Goal: Information Seeking & Learning: Learn about a topic

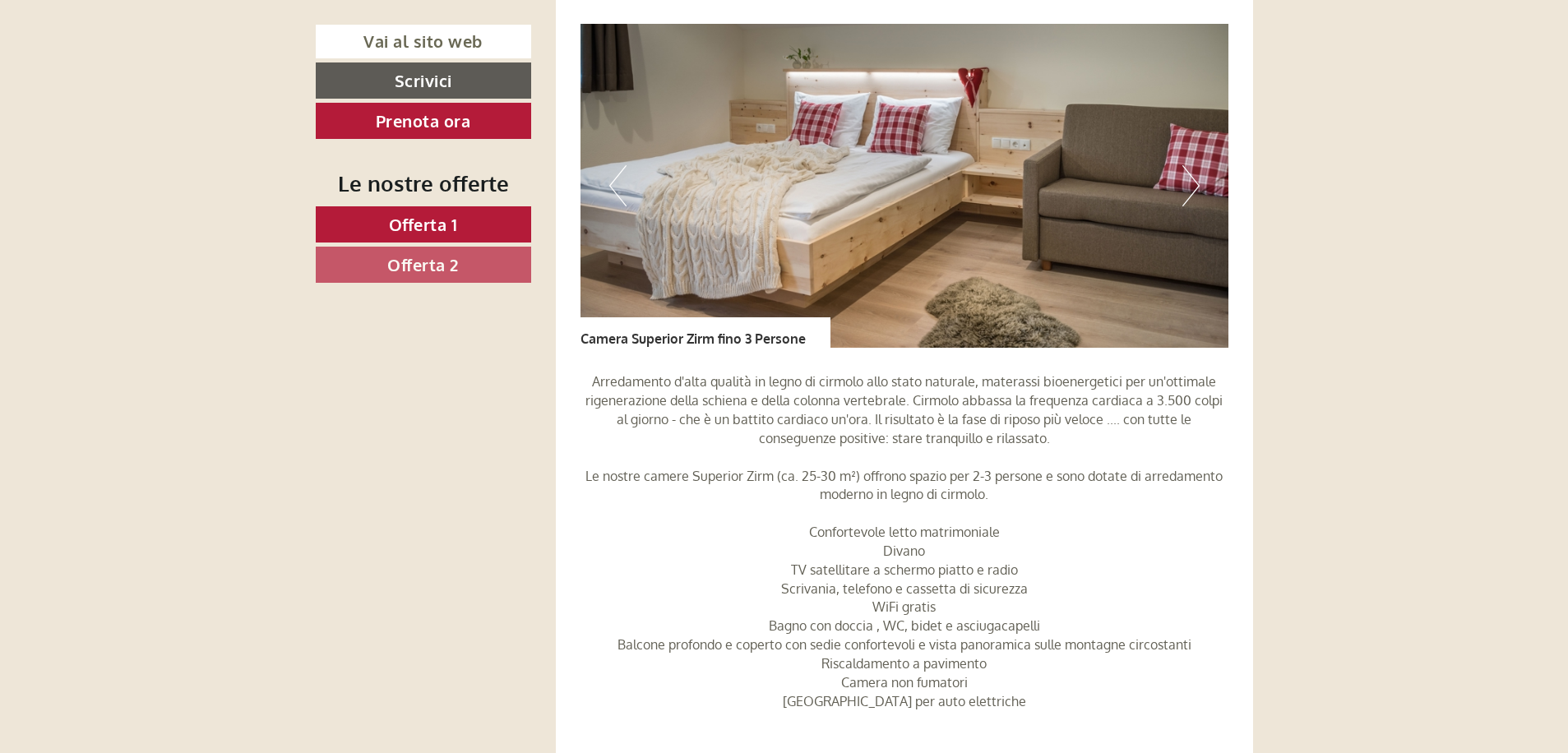
scroll to position [1316, 0]
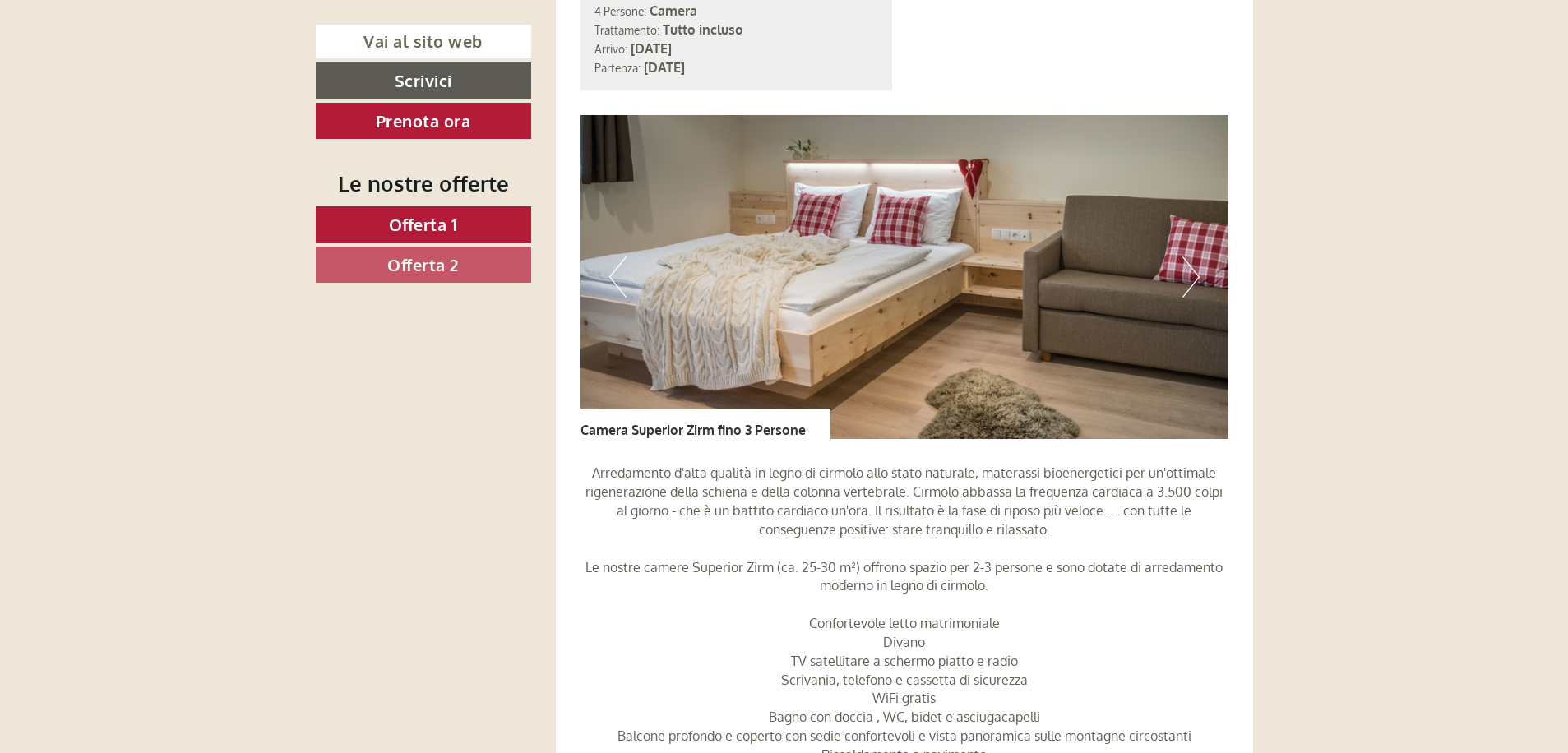
click at [1193, 279] on button "Next" at bounding box center [1191, 276] width 17 height 41
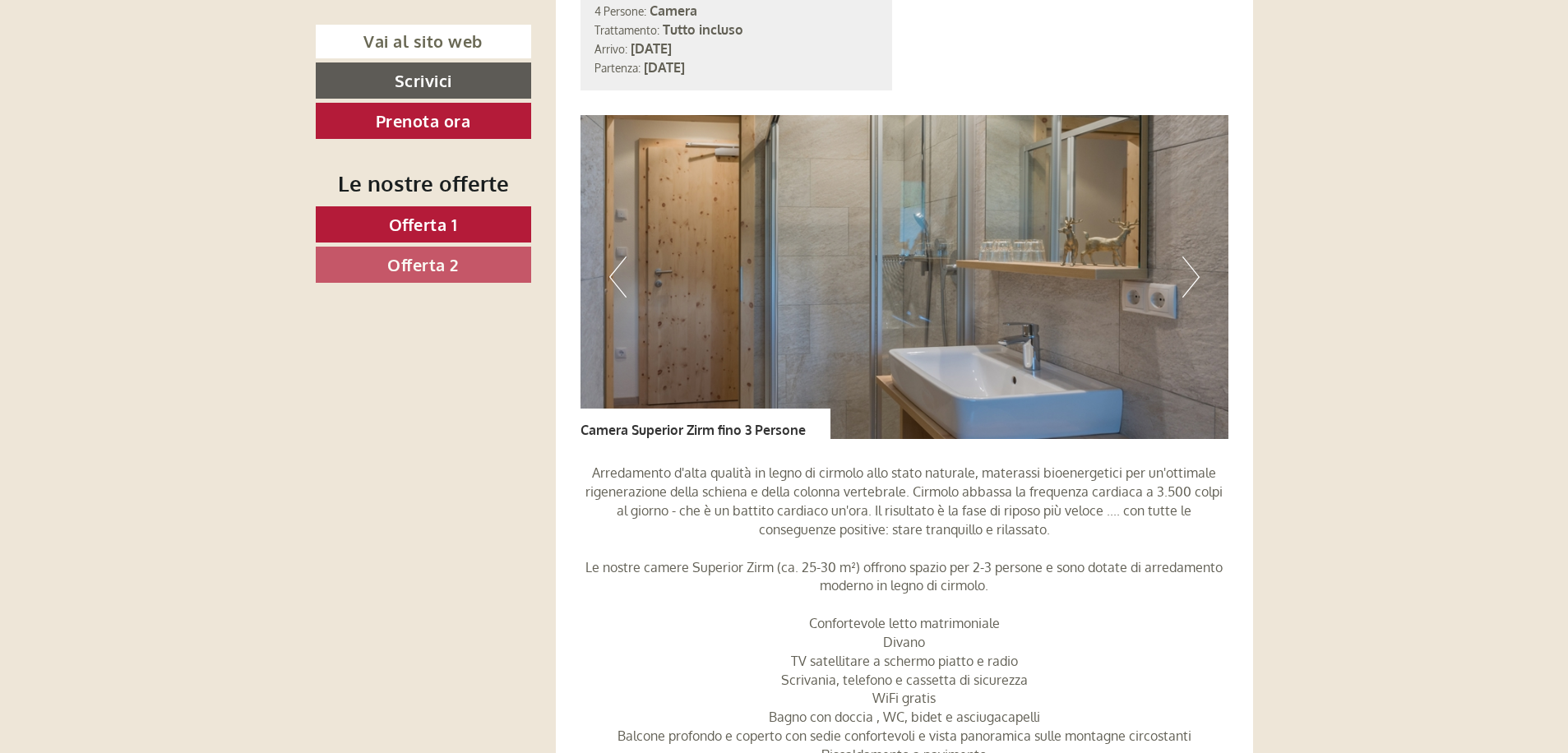
click at [1194, 279] on button "Next" at bounding box center [1191, 276] width 17 height 41
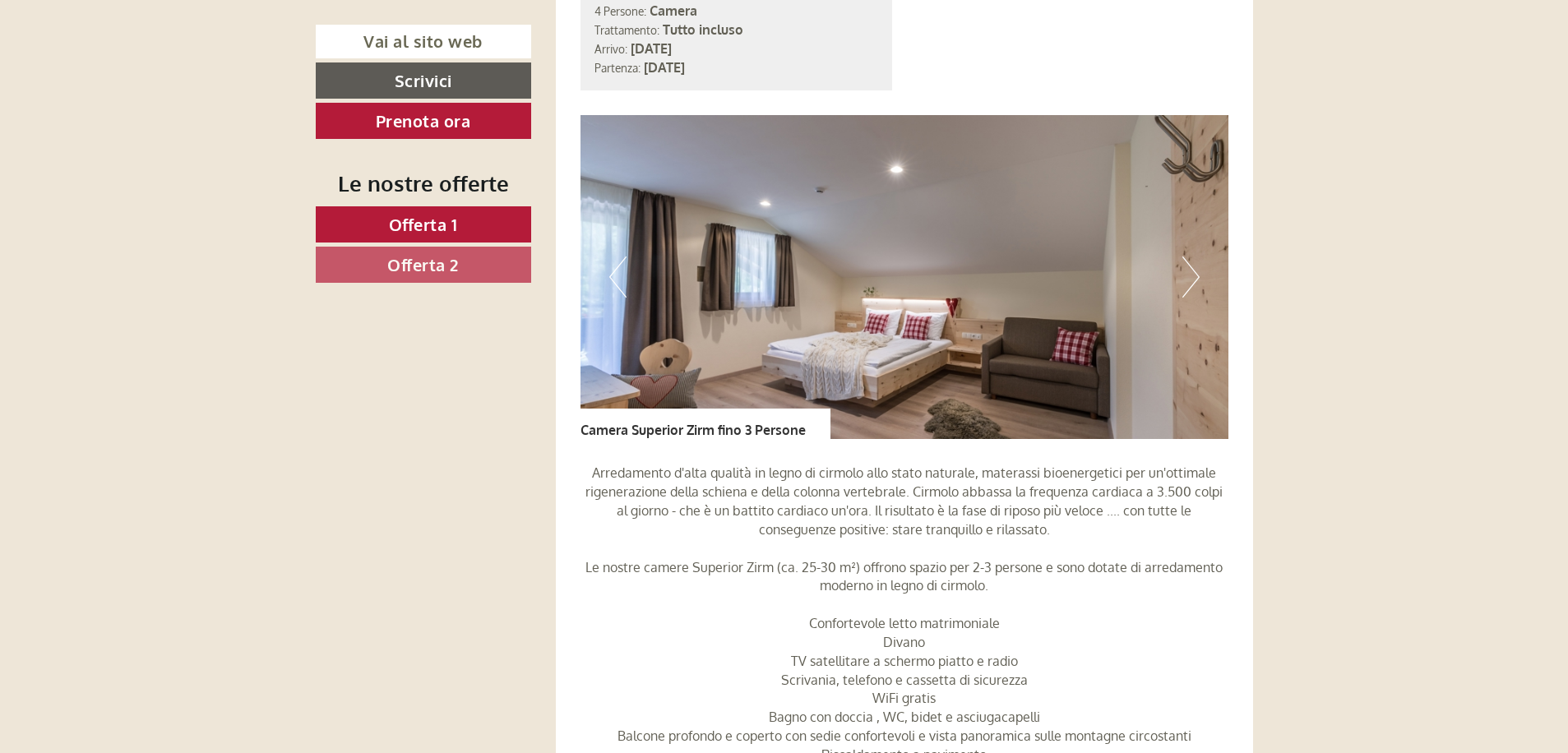
click at [1195, 278] on button "Next" at bounding box center [1191, 276] width 17 height 41
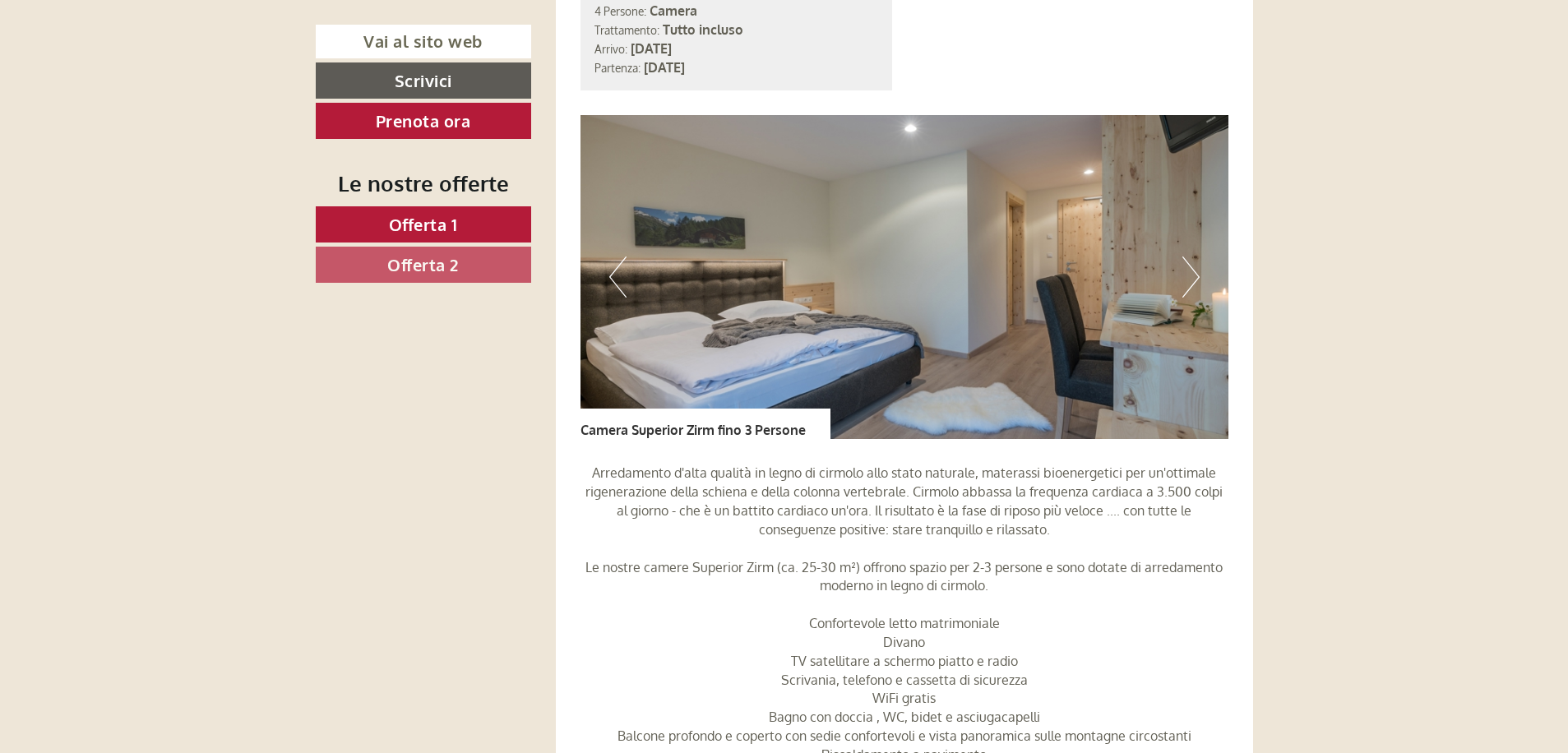
click at [612, 267] on button "Previous" at bounding box center [618, 276] width 17 height 41
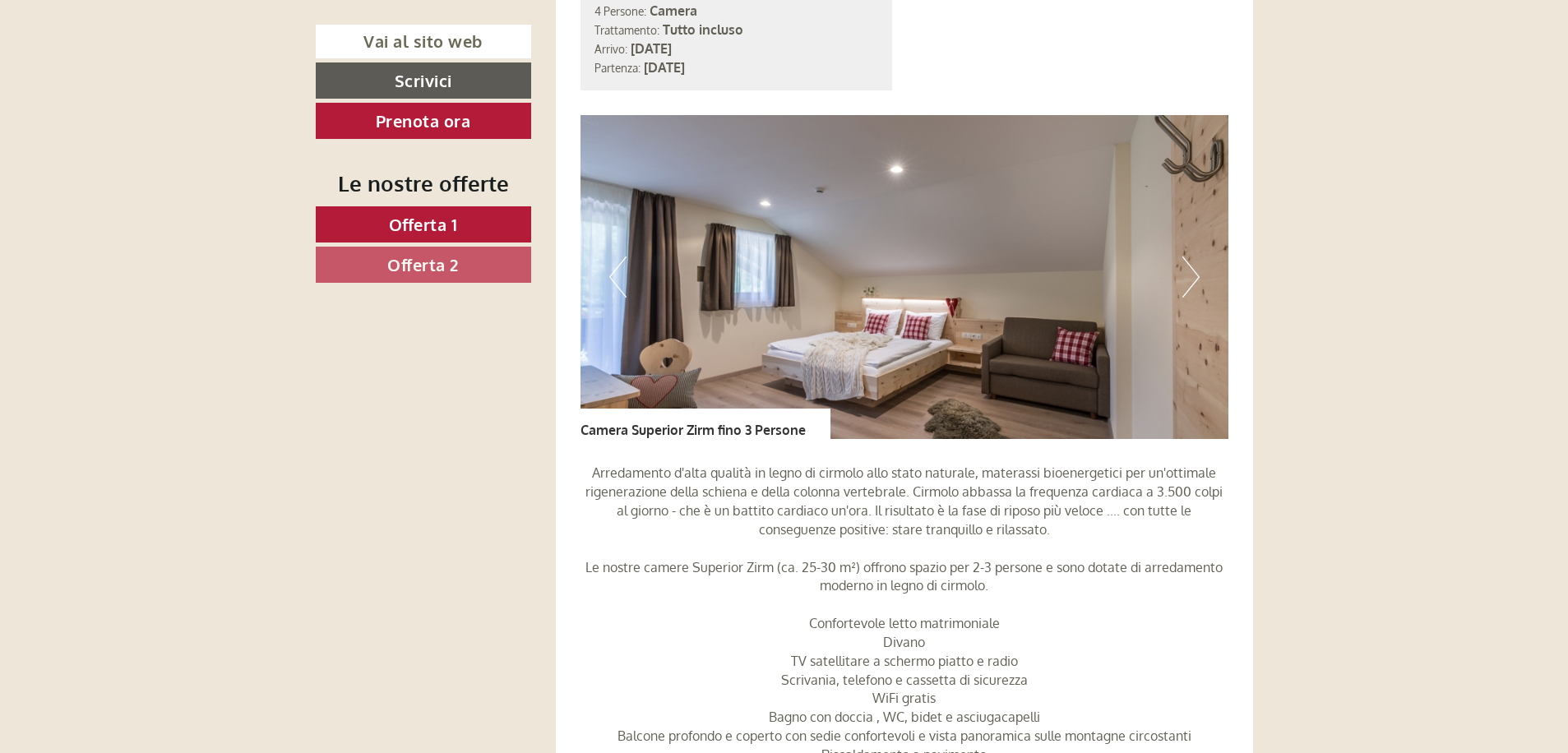
click at [1186, 279] on button "Next" at bounding box center [1191, 276] width 17 height 41
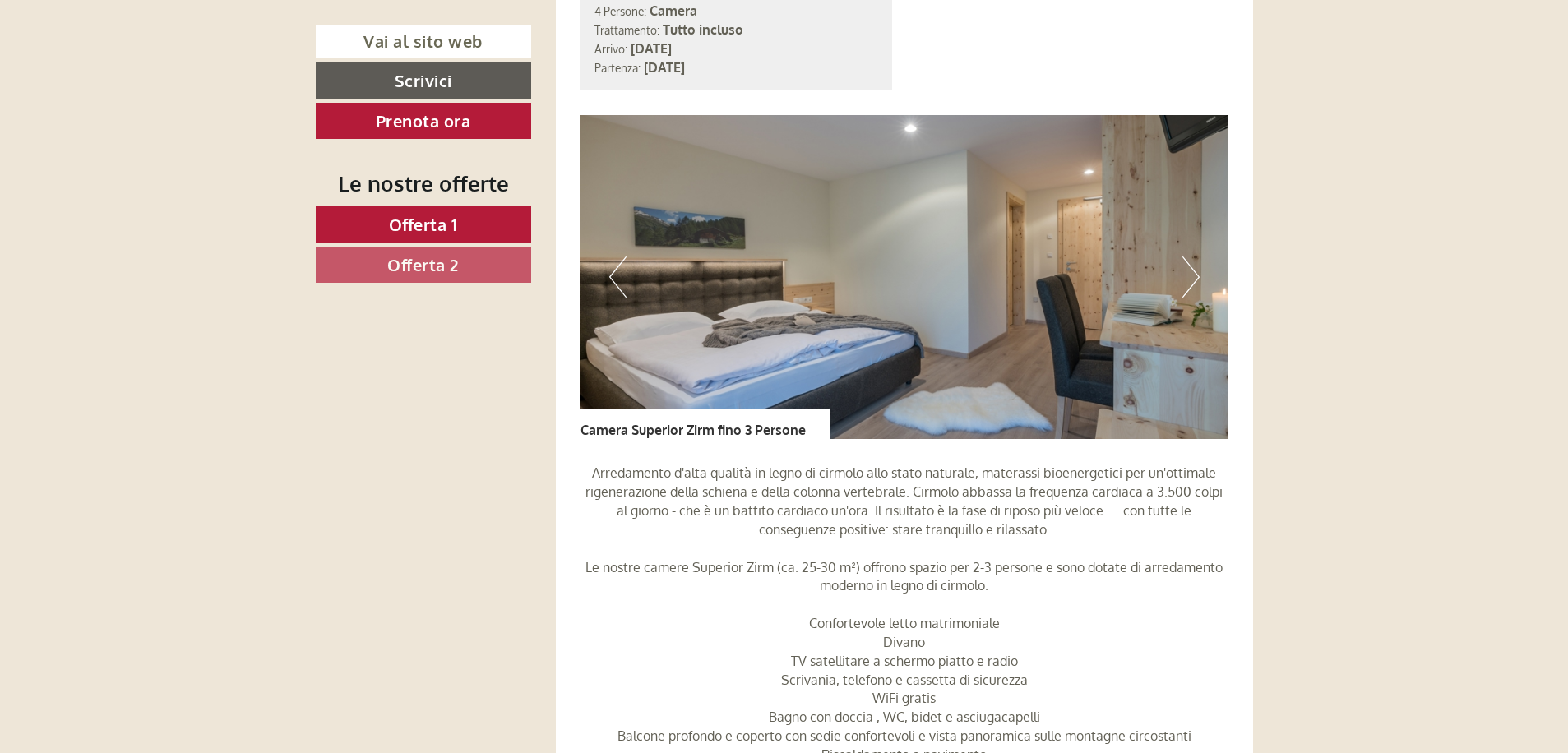
click at [1197, 274] on button "Next" at bounding box center [1191, 276] width 17 height 41
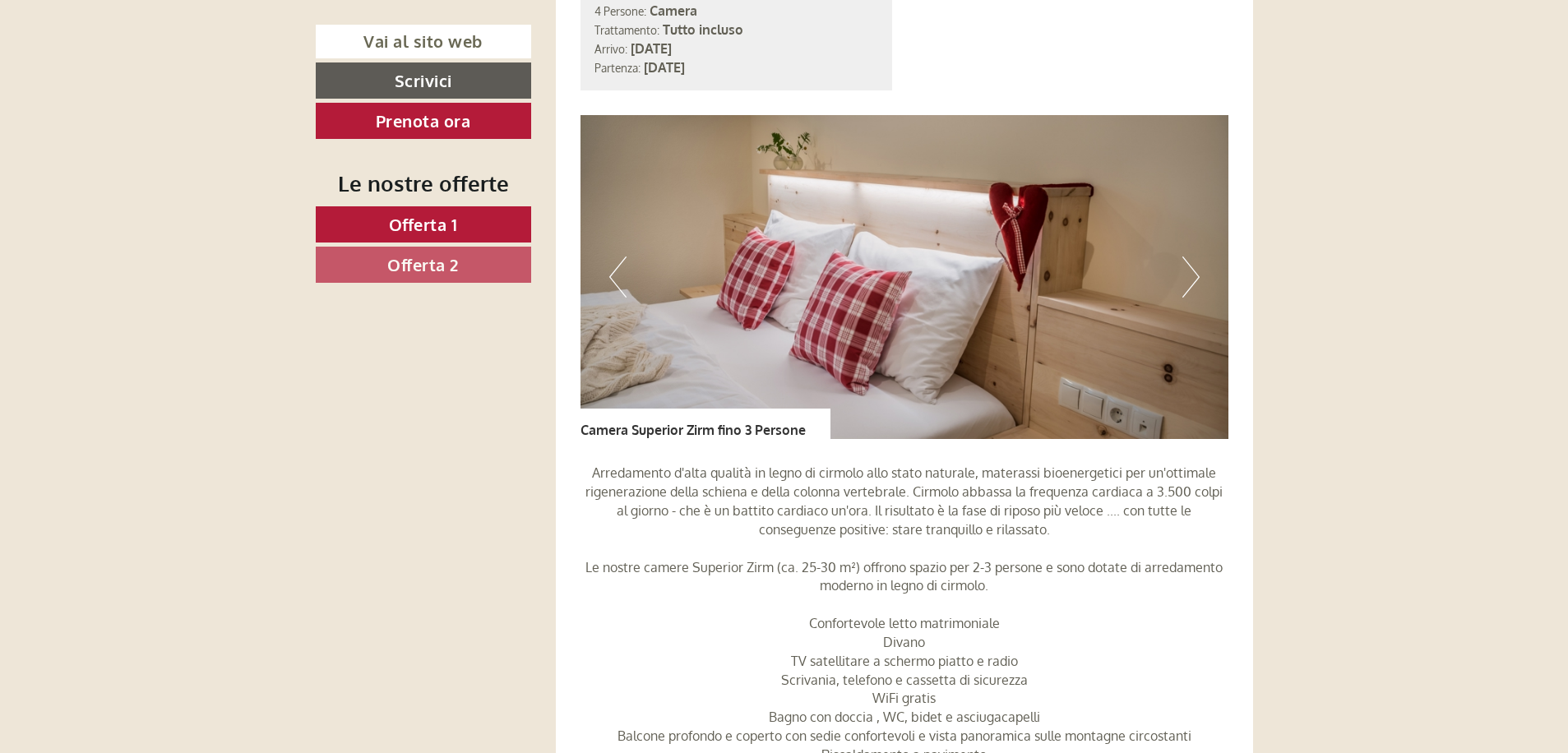
click at [1192, 275] on button "Next" at bounding box center [1191, 276] width 17 height 41
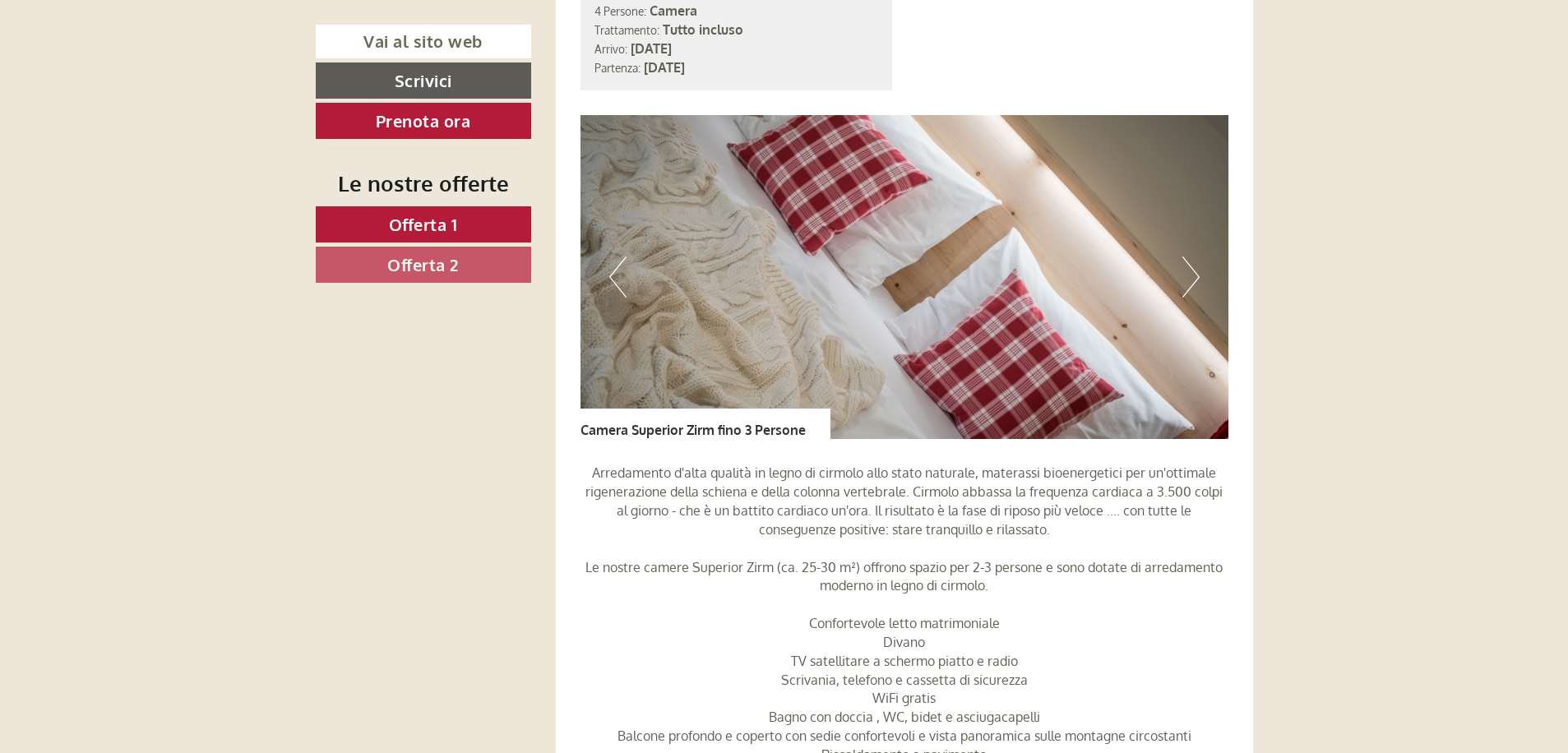
click at [1193, 281] on button "Next" at bounding box center [1191, 276] width 17 height 41
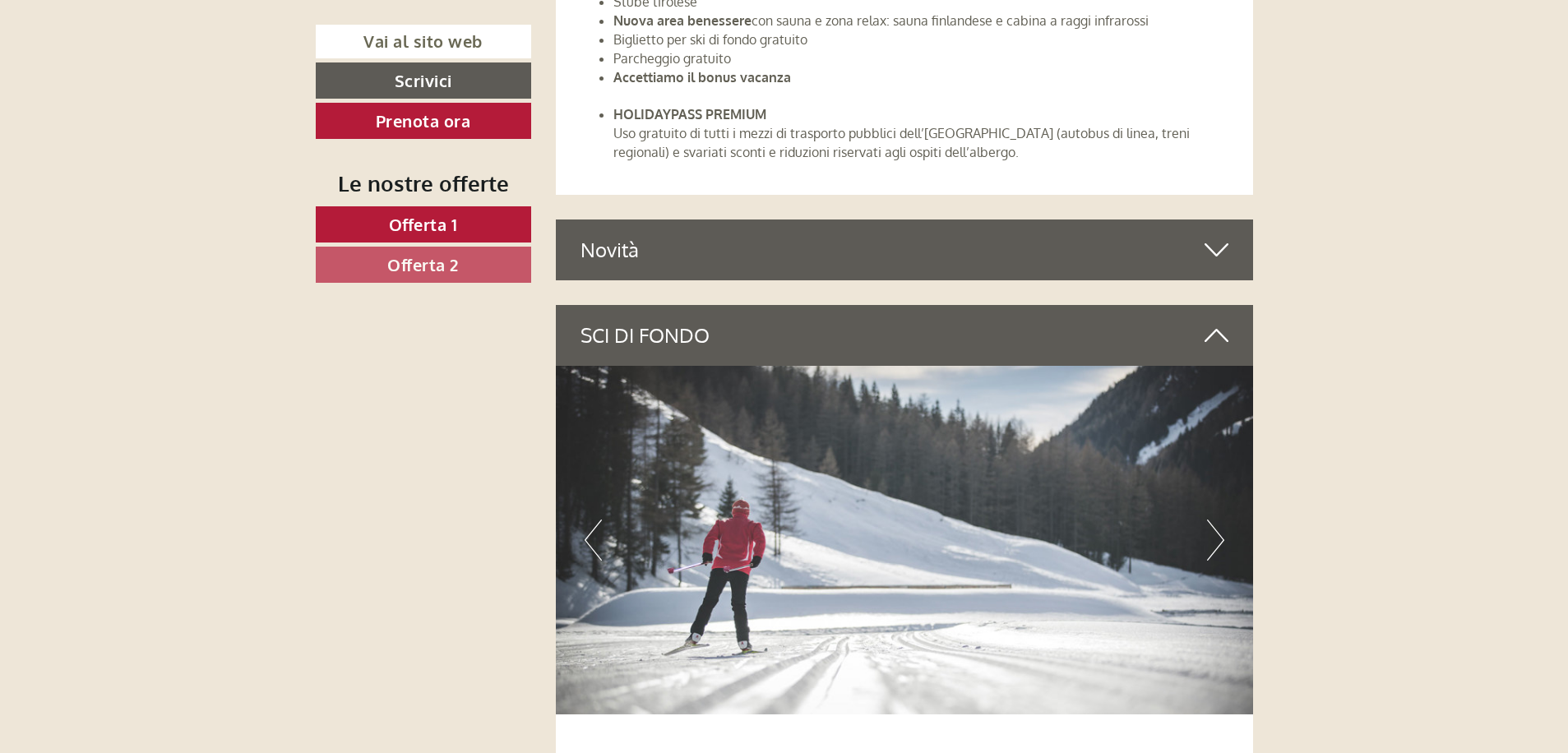
scroll to position [4935, 0]
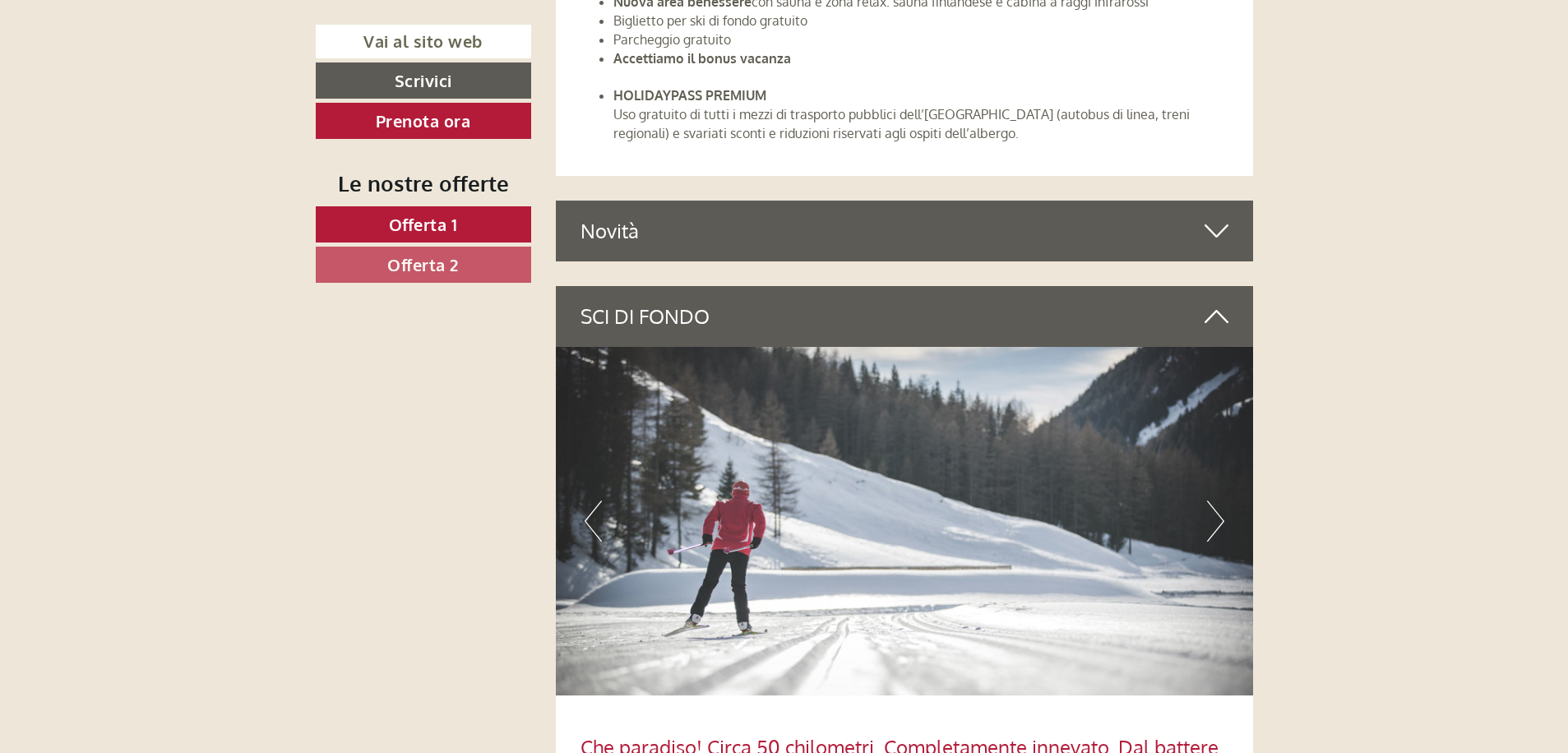
click at [1218, 234] on icon at bounding box center [1216, 231] width 24 height 28
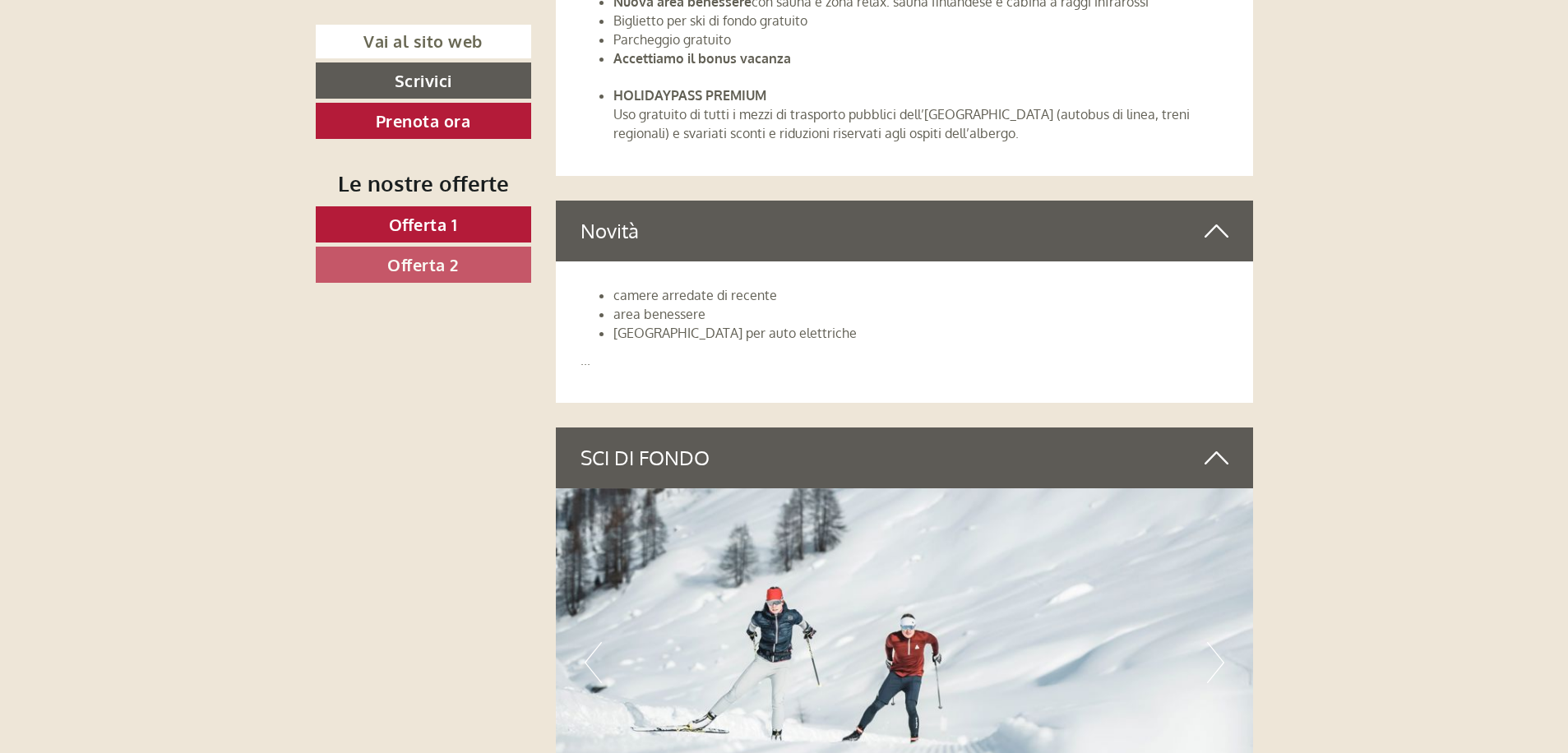
click at [1219, 233] on icon at bounding box center [1216, 231] width 24 height 28
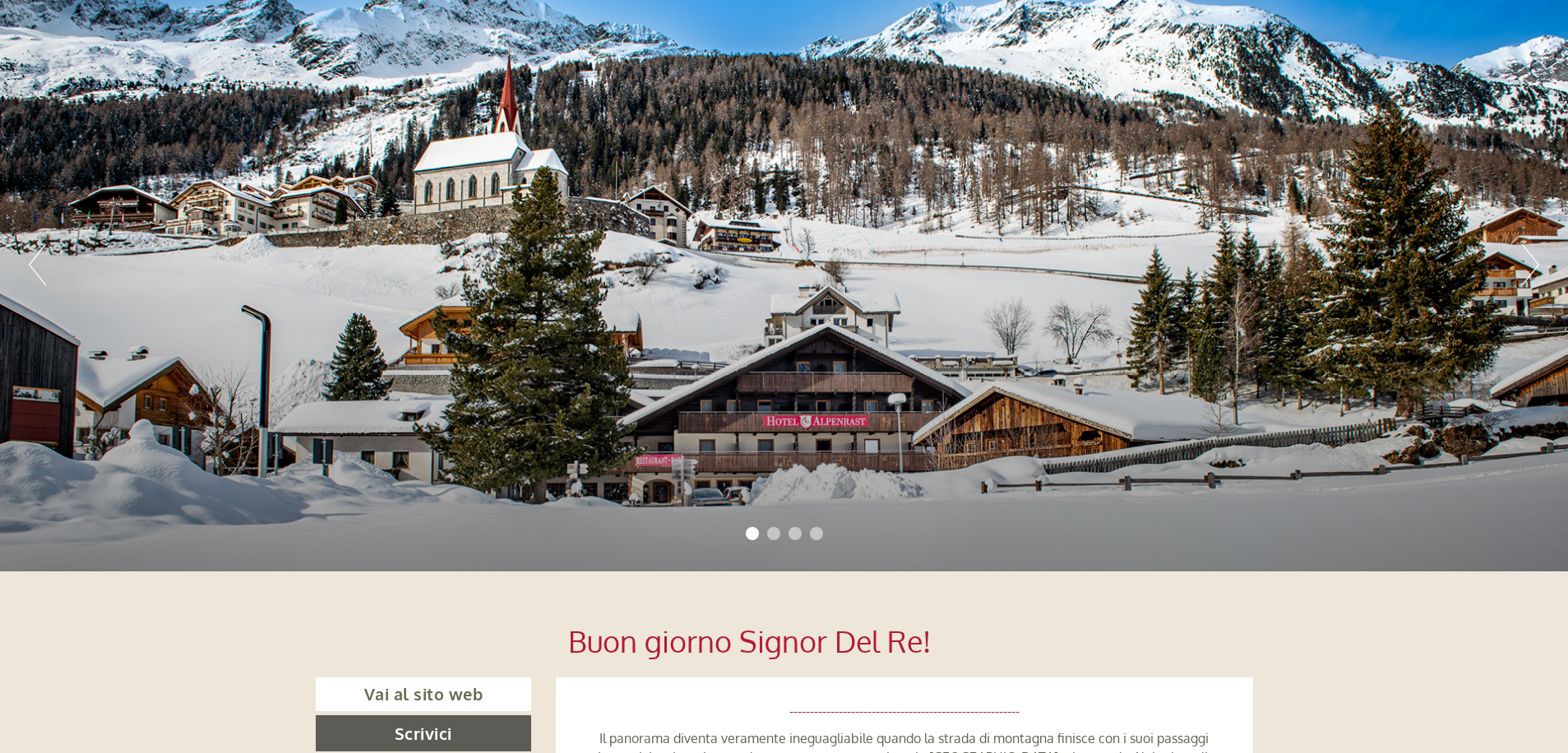
scroll to position [0, 0]
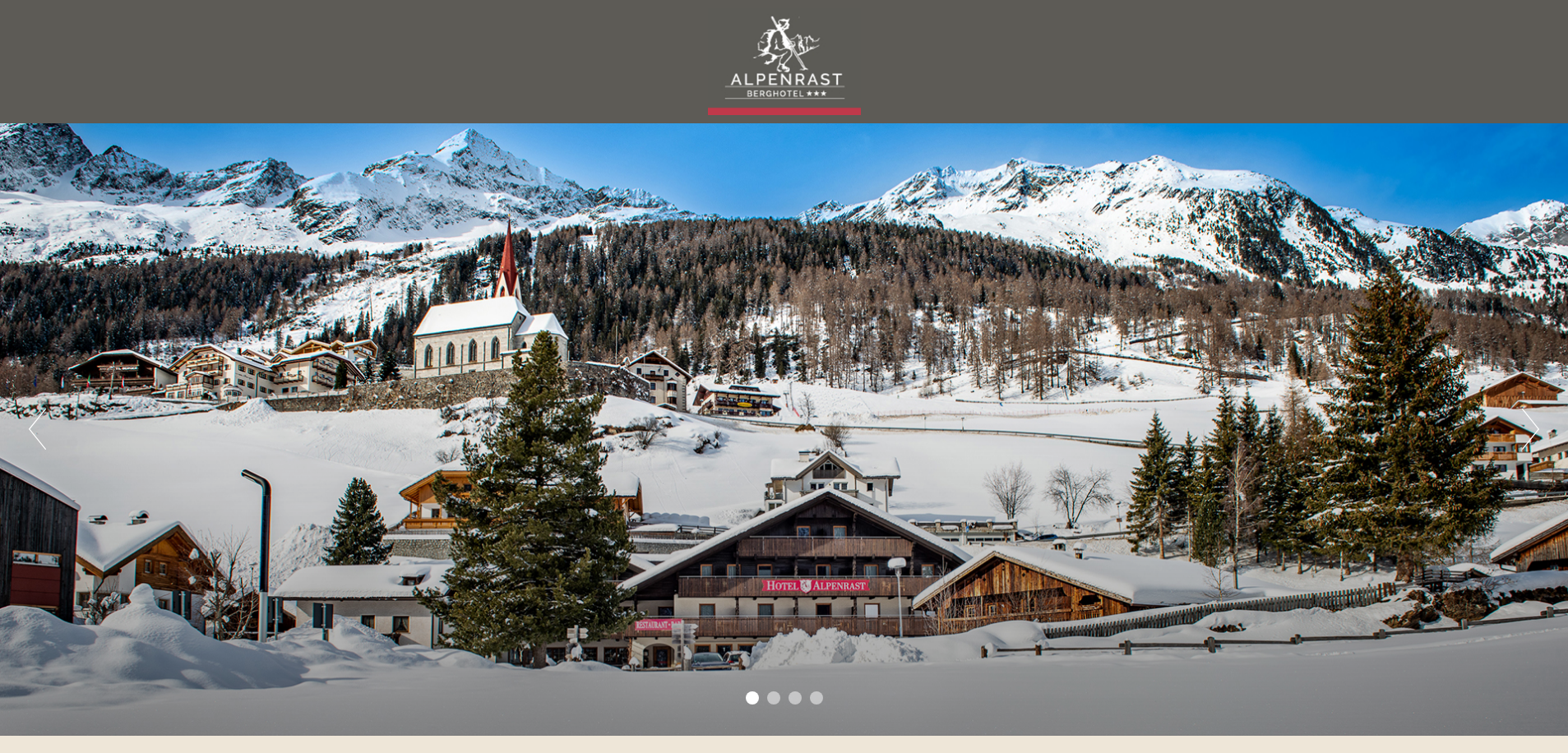
click at [785, 85] on div at bounding box center [784, 61] width 921 height 107
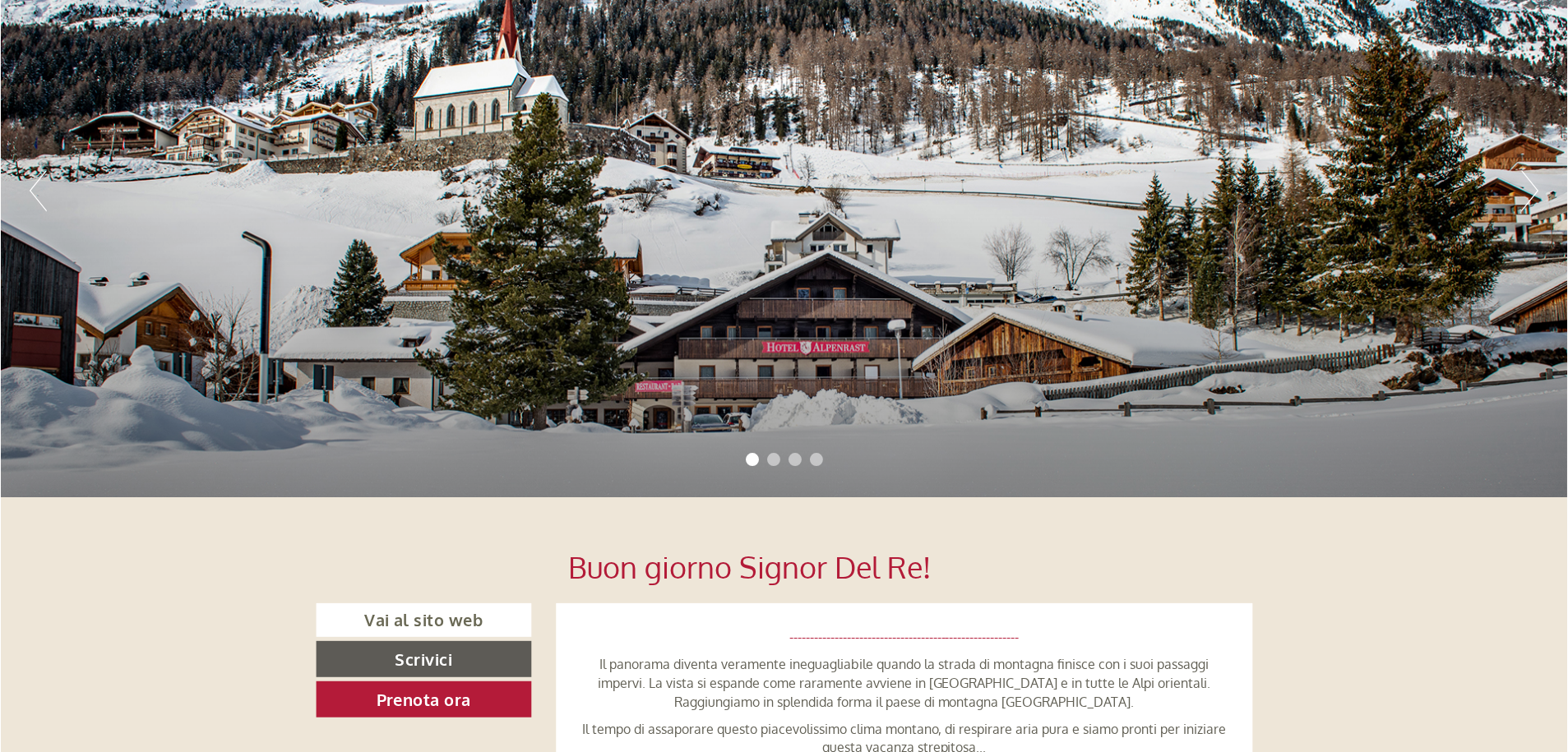
scroll to position [329, 0]
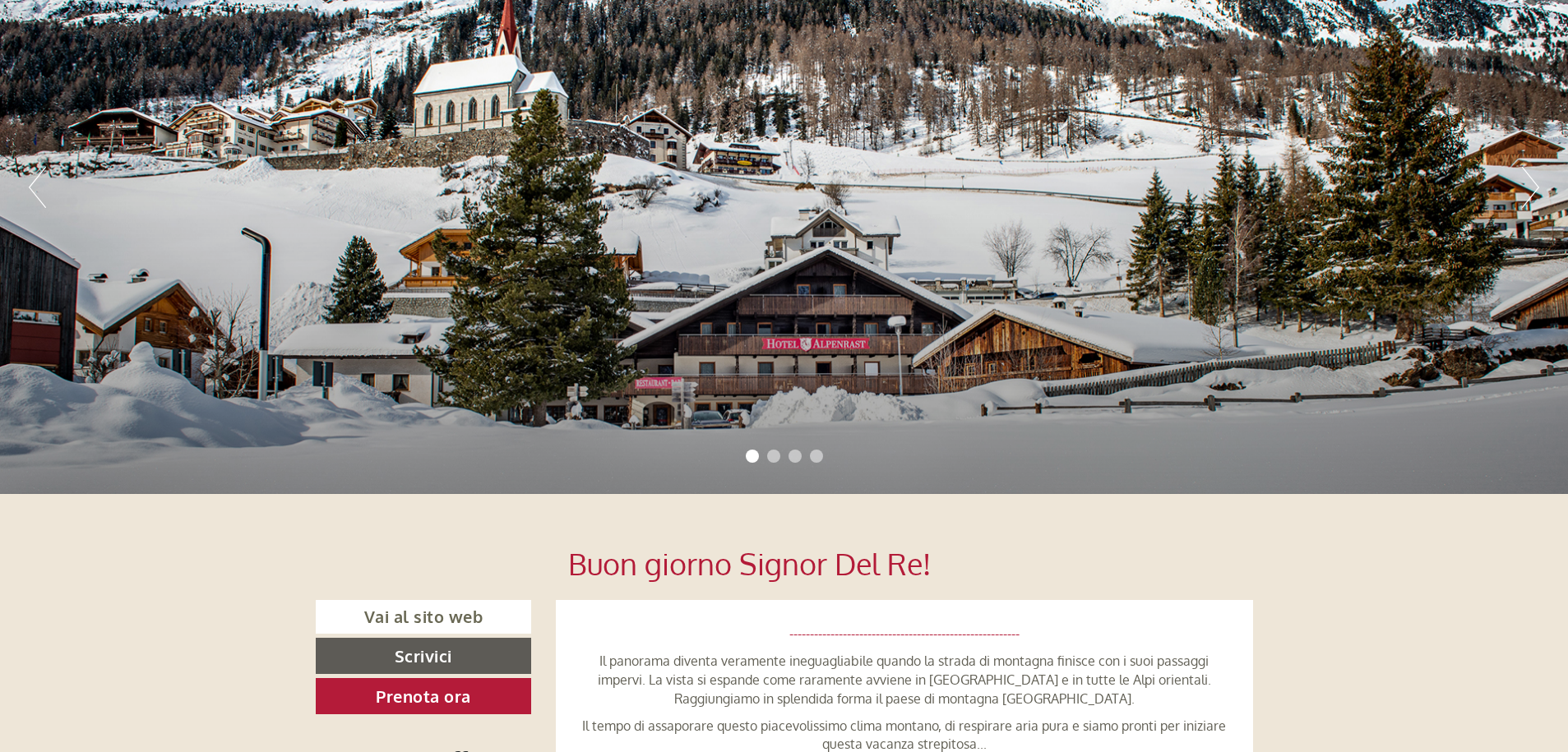
scroll to position [0, 0]
